Goal: Information Seeking & Learning: Learn about a topic

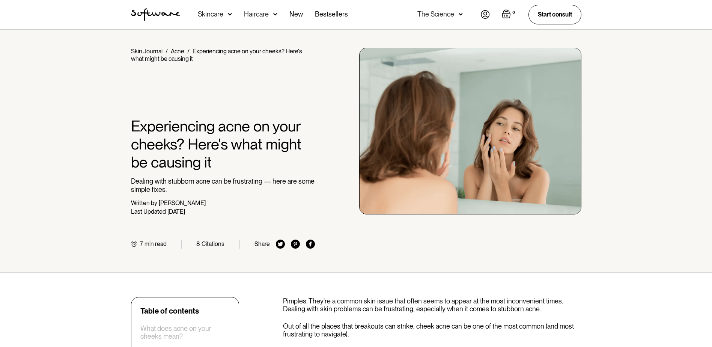
click at [15, 268] on div "Home / Skin Journal / Acne / Experiencing acne on your cheeks? Here's what migh…" at bounding box center [356, 151] width 712 height 243
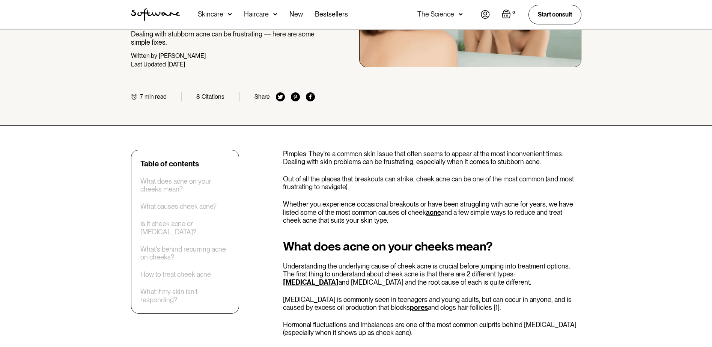
scroll to position [150, 0]
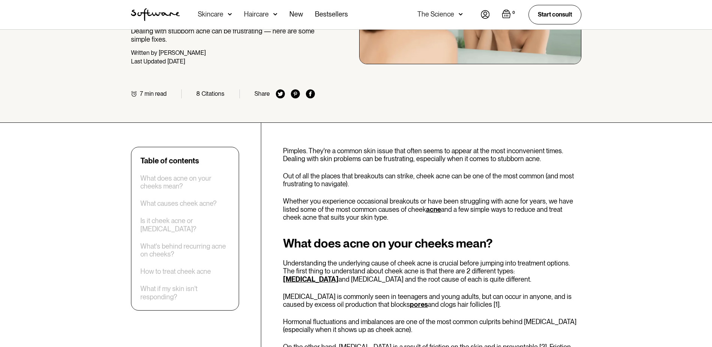
drag, startPoint x: 418, startPoint y: 296, endPoint x: 545, endPoint y: 302, distance: 127.0
click at [545, 302] on p "[MEDICAL_DATA] is commonly seen in teenagers and young adults, but can occur in…" at bounding box center [432, 301] width 299 height 16
click at [342, 293] on p "[MEDICAL_DATA] is commonly seen in teenagers and young adults, but can occur in…" at bounding box center [432, 301] width 299 height 16
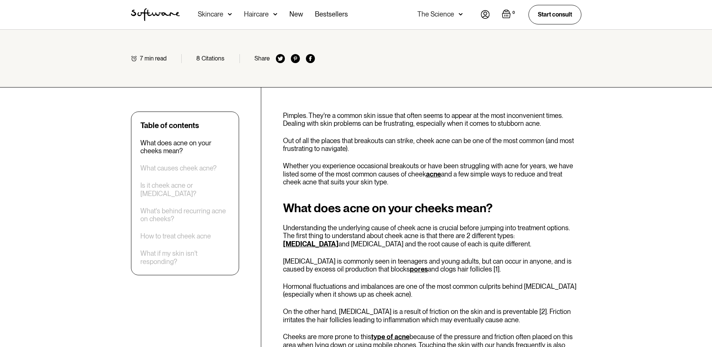
scroll to position [225, 0]
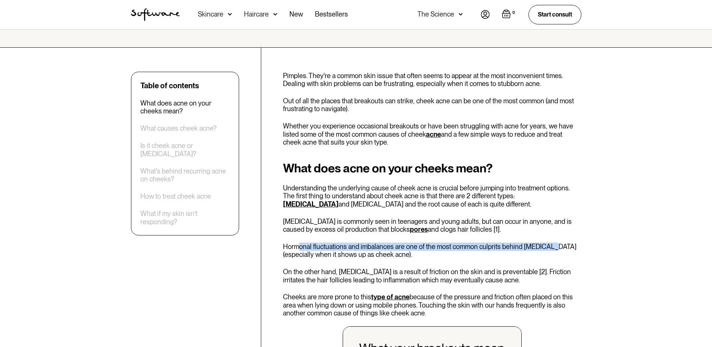
drag, startPoint x: 300, startPoint y: 246, endPoint x: 548, endPoint y: 248, distance: 248.3
click at [548, 248] on p "Hormonal fluctuations and imbalances are one of the most common culprits behind…" at bounding box center [432, 251] width 299 height 16
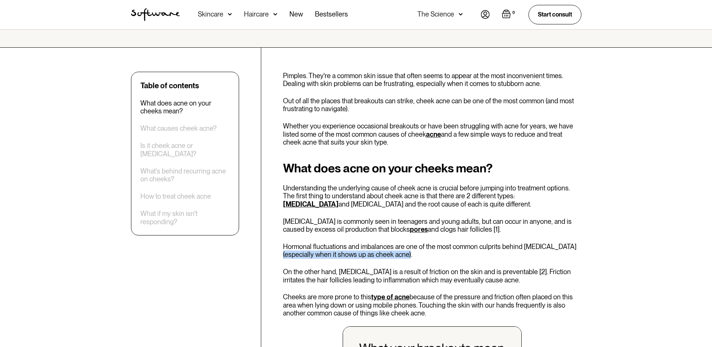
drag, startPoint x: 296, startPoint y: 252, endPoint x: 411, endPoint y: 255, distance: 115.0
click at [411, 255] on p "Hormonal fluctuations and imbalances are one of the most common culprits behind…" at bounding box center [432, 251] width 299 height 16
drag, startPoint x: 411, startPoint y: 255, endPoint x: 426, endPoint y: 259, distance: 14.9
click at [426, 259] on div "What does acne on your cheeks mean? Understanding the underlying cause of cheek…" at bounding box center [432, 333] width 299 height 344
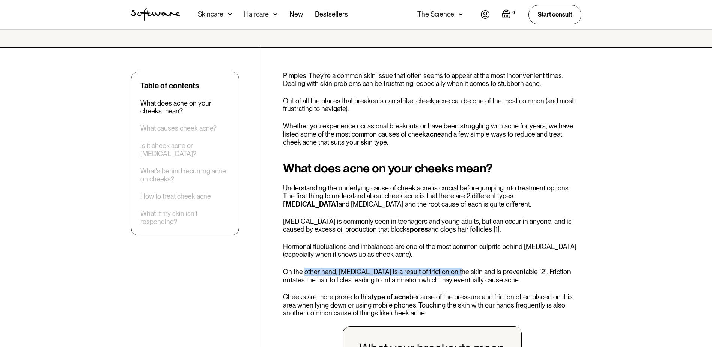
drag, startPoint x: 306, startPoint y: 272, endPoint x: 454, endPoint y: 266, distance: 148.1
click at [454, 266] on div "What does acne on your cheeks mean? Understanding the underlying cause of cheek…" at bounding box center [432, 333] width 299 height 344
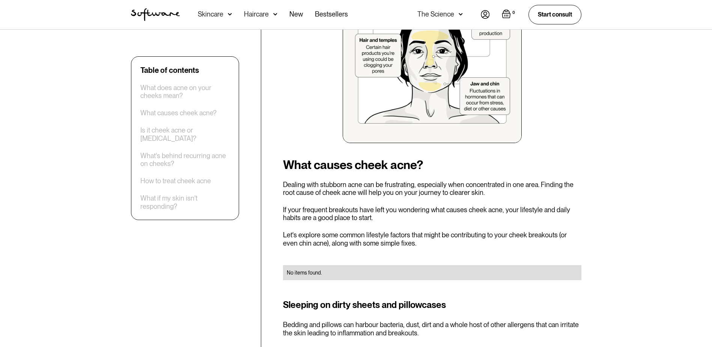
scroll to position [601, 0]
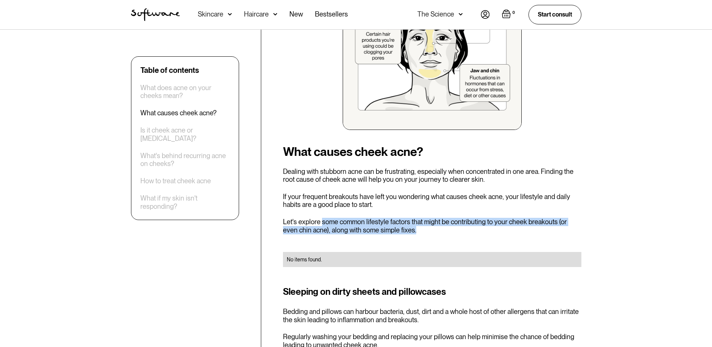
drag, startPoint x: 322, startPoint y: 223, endPoint x: 431, endPoint y: 232, distance: 109.0
click at [431, 232] on p "Let's explore some common lifestyle factors that might be contributing to your …" at bounding box center [432, 226] width 299 height 16
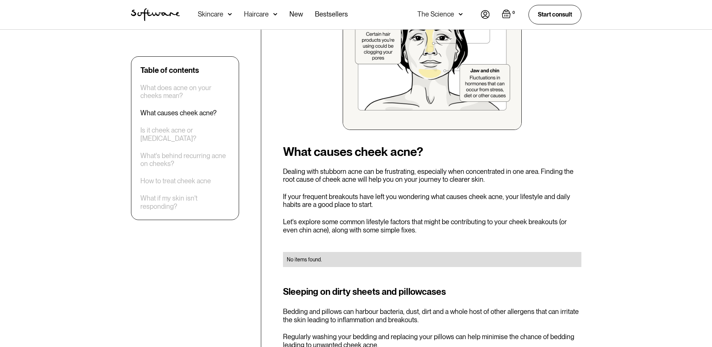
drag, startPoint x: 431, startPoint y: 232, endPoint x: 427, endPoint y: 257, distance: 24.4
click at [427, 257] on div "No items found." at bounding box center [432, 260] width 291 height 8
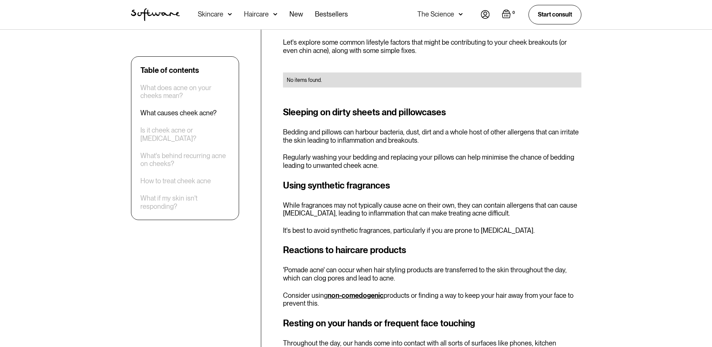
scroll to position [789, 0]
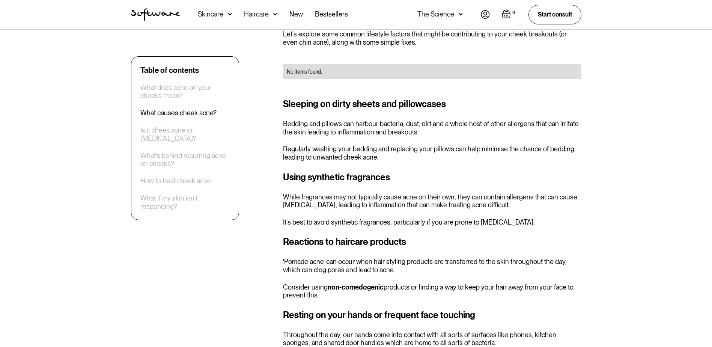
drag, startPoint x: 371, startPoint y: 112, endPoint x: 374, endPoint y: 116, distance: 5.1
click at [373, 114] on div "Sleeping on dirty sheets and pillowcases Bedding and pillows can harbour bacter…" at bounding box center [432, 129] width 299 height 64
click at [363, 208] on p "While fragrances may not typically cause acne on their own, they can contain al…" at bounding box center [432, 201] width 299 height 16
click at [407, 344] on p "Throughout the day, our hands come into contact with all sorts of surfaces like…" at bounding box center [432, 339] width 299 height 16
click at [432, 275] on div "Reactions to haircare products 'Pomade acne' can occur when hair styling produc…" at bounding box center [432, 267] width 299 height 64
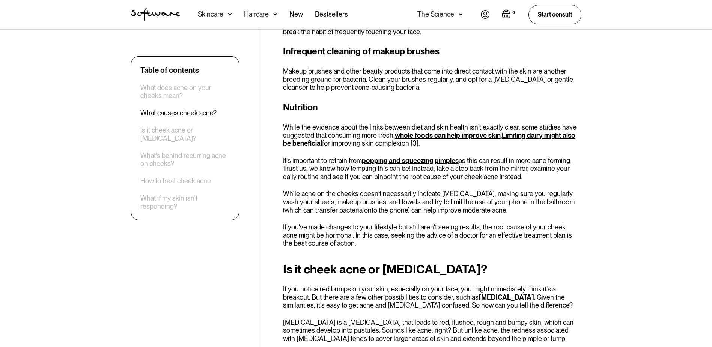
scroll to position [1127, 0]
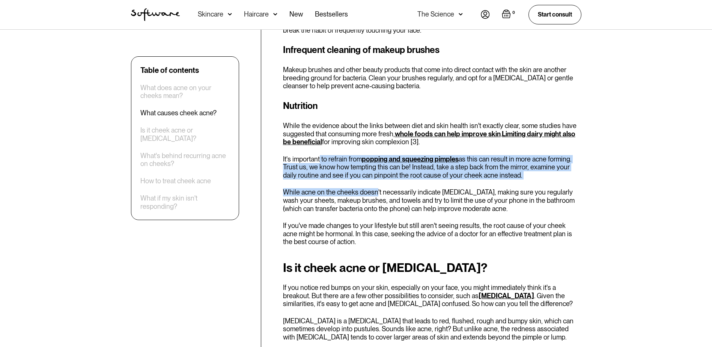
drag, startPoint x: 320, startPoint y: 160, endPoint x: 376, endPoint y: 186, distance: 60.8
click at [376, 186] on div "Nutrition While the evidence about the links between diet and skin health isn't…" at bounding box center [432, 172] width 299 height 147
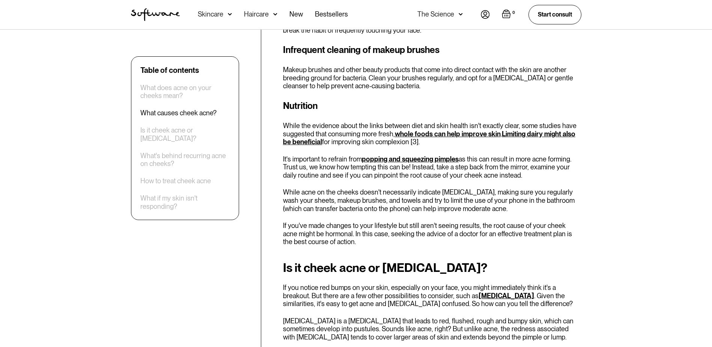
drag, startPoint x: 376, startPoint y: 186, endPoint x: 407, endPoint y: 224, distance: 49.6
click at [407, 224] on p "If you've made changes to your lifestyle but still aren't seeing results, the r…" at bounding box center [432, 234] width 299 height 24
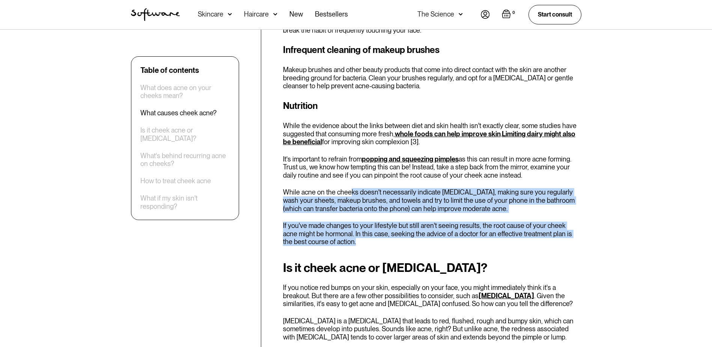
drag, startPoint x: 349, startPoint y: 185, endPoint x: 485, endPoint y: 240, distance: 146.1
click at [485, 240] on div "Nutrition While the evidence about the links between diet and skin health isn't…" at bounding box center [432, 172] width 299 height 147
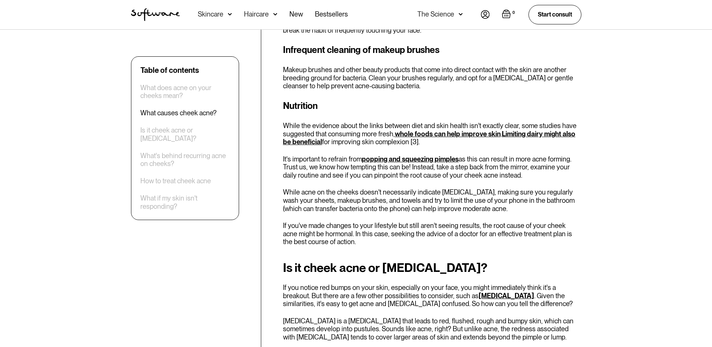
drag, startPoint x: 485, startPoint y: 240, endPoint x: 484, endPoint y: 261, distance: 21.0
click at [484, 261] on div "Pimples. They're a common skin issue that often seems to appear at the most inc…" at bounding box center [432, 145] width 299 height 1951
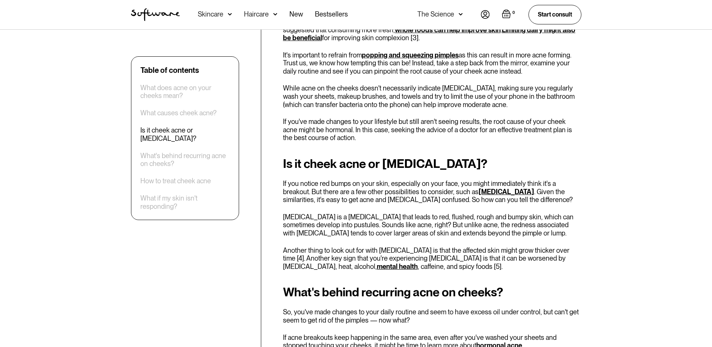
scroll to position [1239, 0]
